Goal: Understand process/instructions: Learn how to perform a task or action

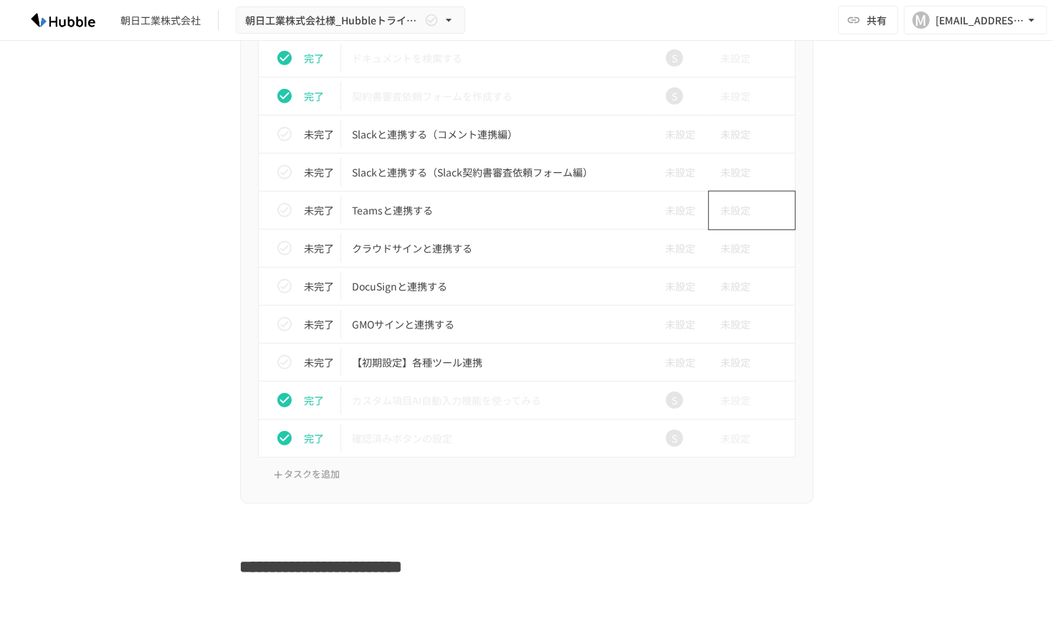
scroll to position [1362, 0]
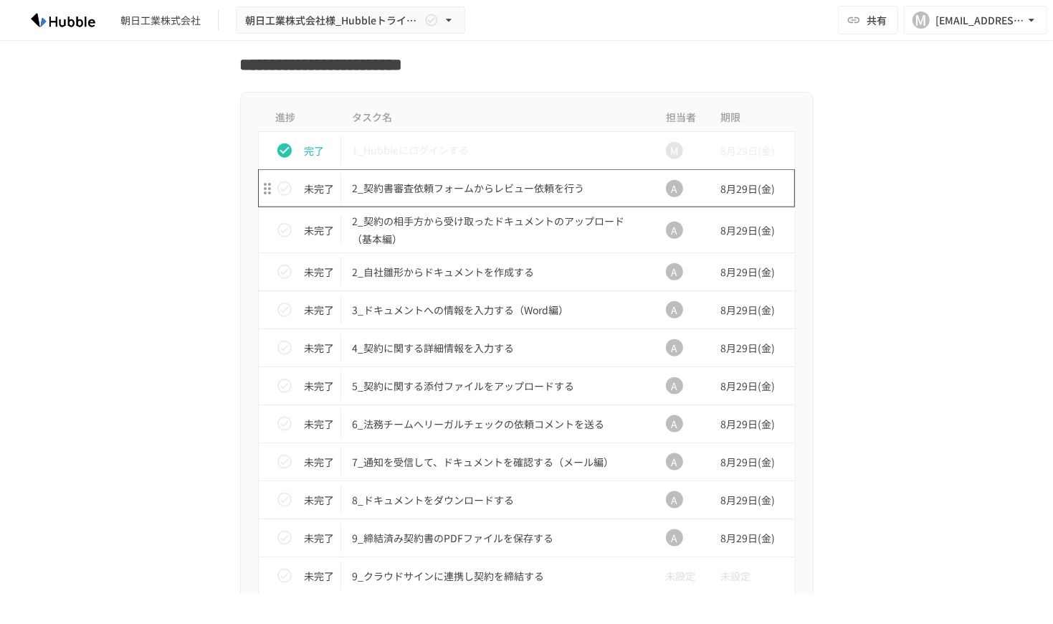
click at [519, 186] on p "2_契約書審査依頼フォームからレビュー依頼を行う" at bounding box center [497, 188] width 288 height 18
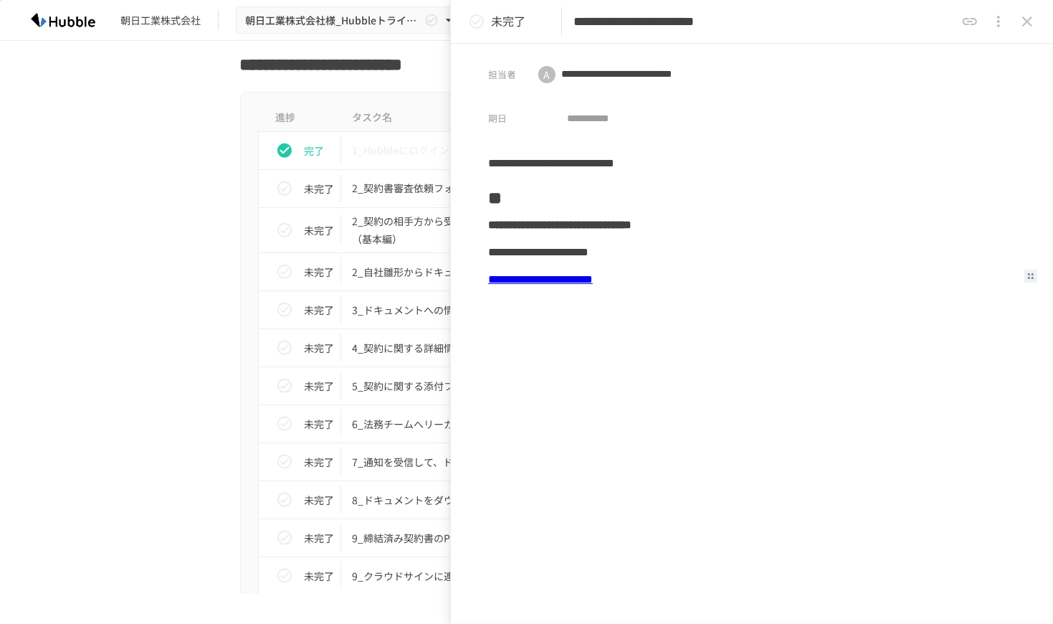
click at [593, 283] on link "**********" at bounding box center [540, 279] width 105 height 11
click at [1032, 27] on icon "close drawer" at bounding box center [1026, 21] width 17 height 17
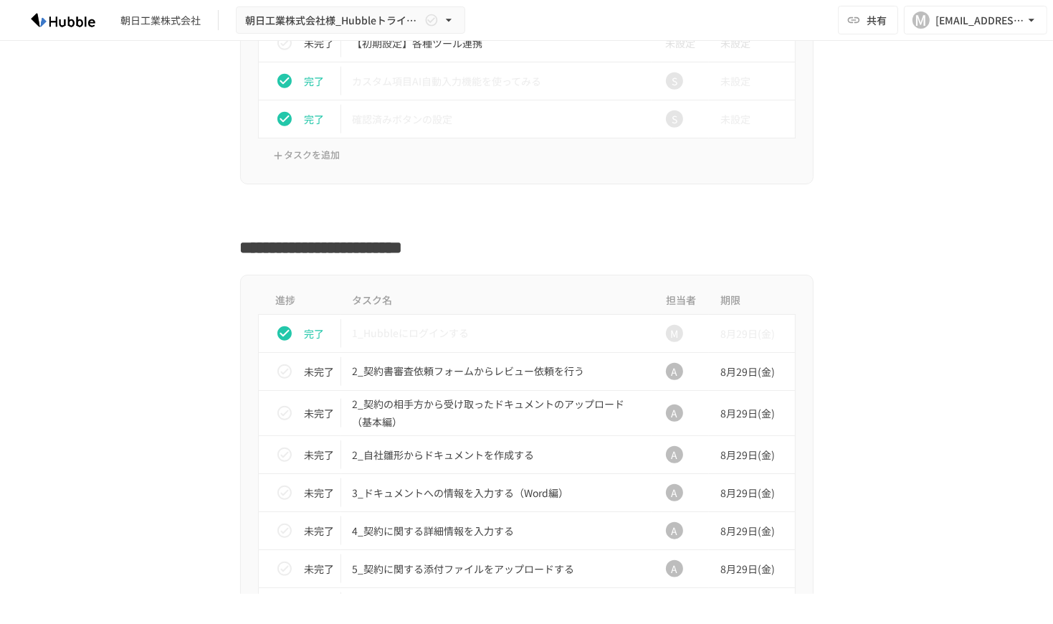
scroll to position [1218, 0]
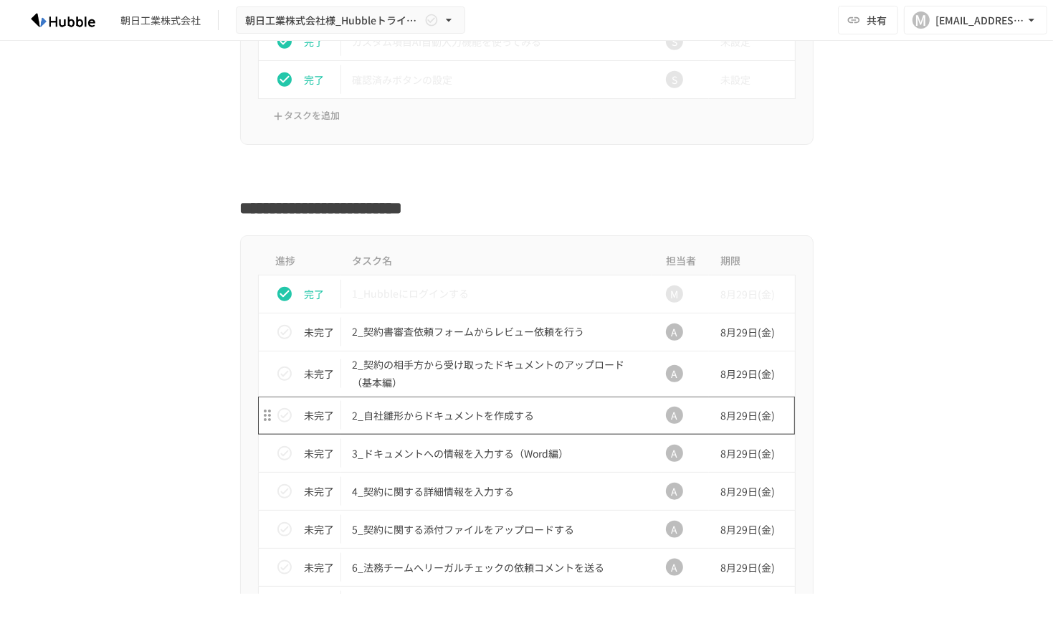
click at [479, 409] on p "2_自社雛形からドキュメントを作成する" at bounding box center [497, 415] width 288 height 18
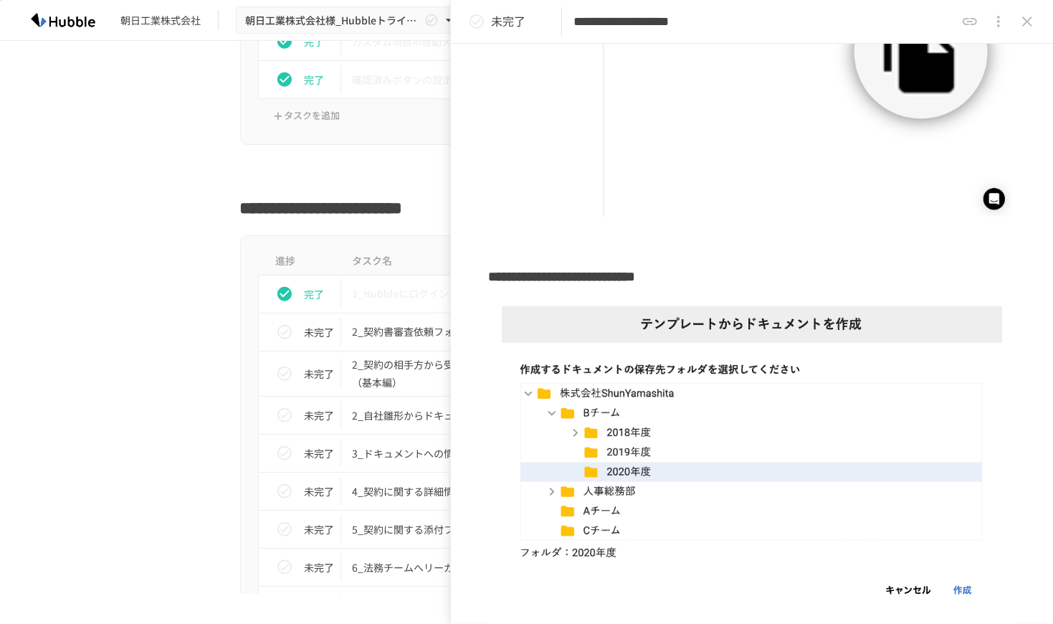
scroll to position [209, 0]
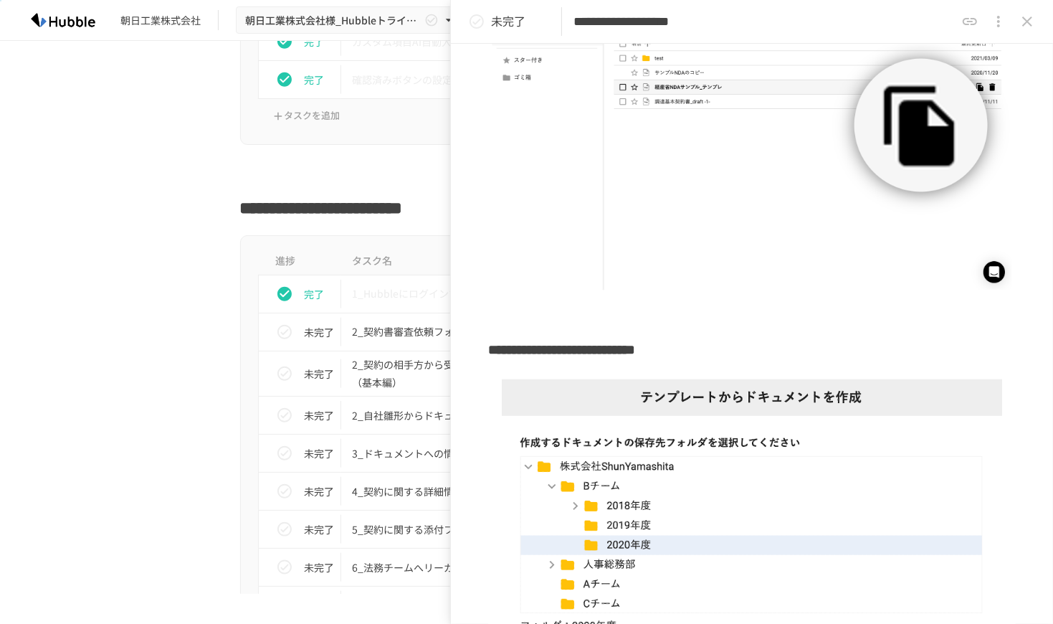
click at [1036, 18] on button "close drawer" at bounding box center [1027, 21] width 29 height 29
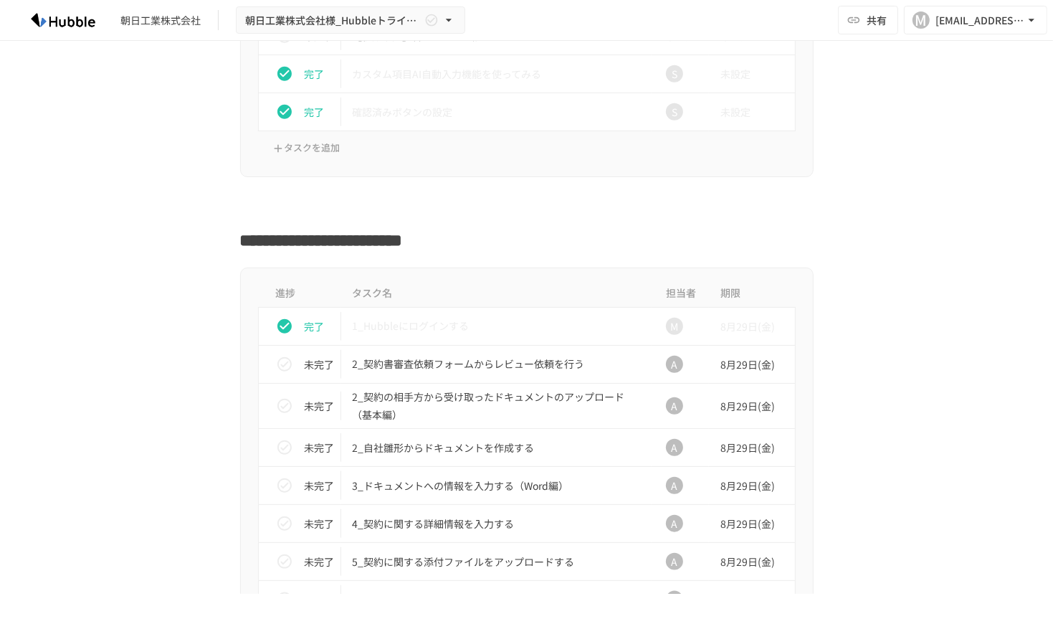
scroll to position [932, 0]
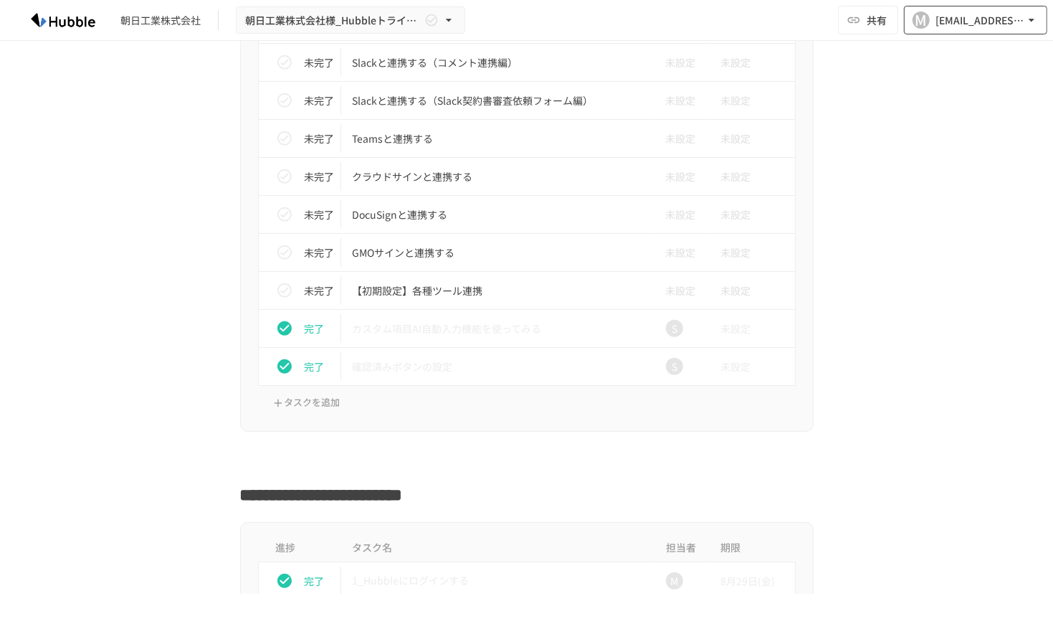
click at [958, 24] on div "[EMAIL_ADDRESS][DOMAIN_NAME]" at bounding box center [979, 20] width 89 height 18
click at [960, 110] on li "ログアウト" at bounding box center [972, 105] width 136 height 27
